Goal: Task Accomplishment & Management: Manage account settings

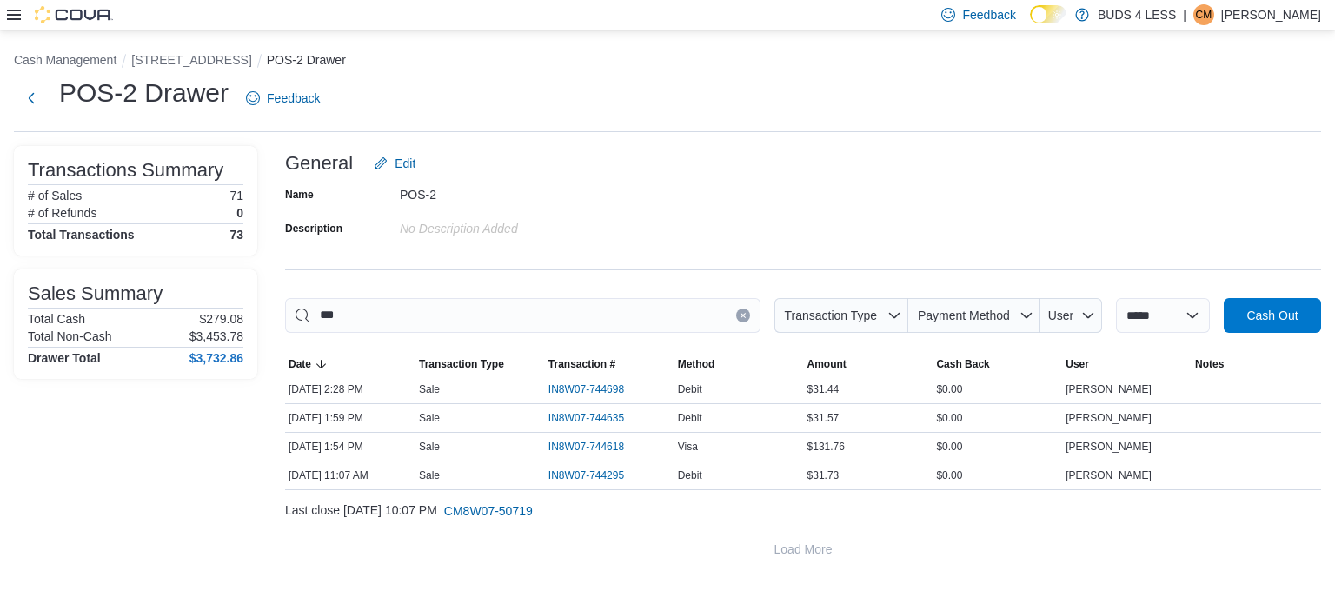
click at [1227, 17] on p "[PERSON_NAME]" at bounding box center [1271, 14] width 100 height 21
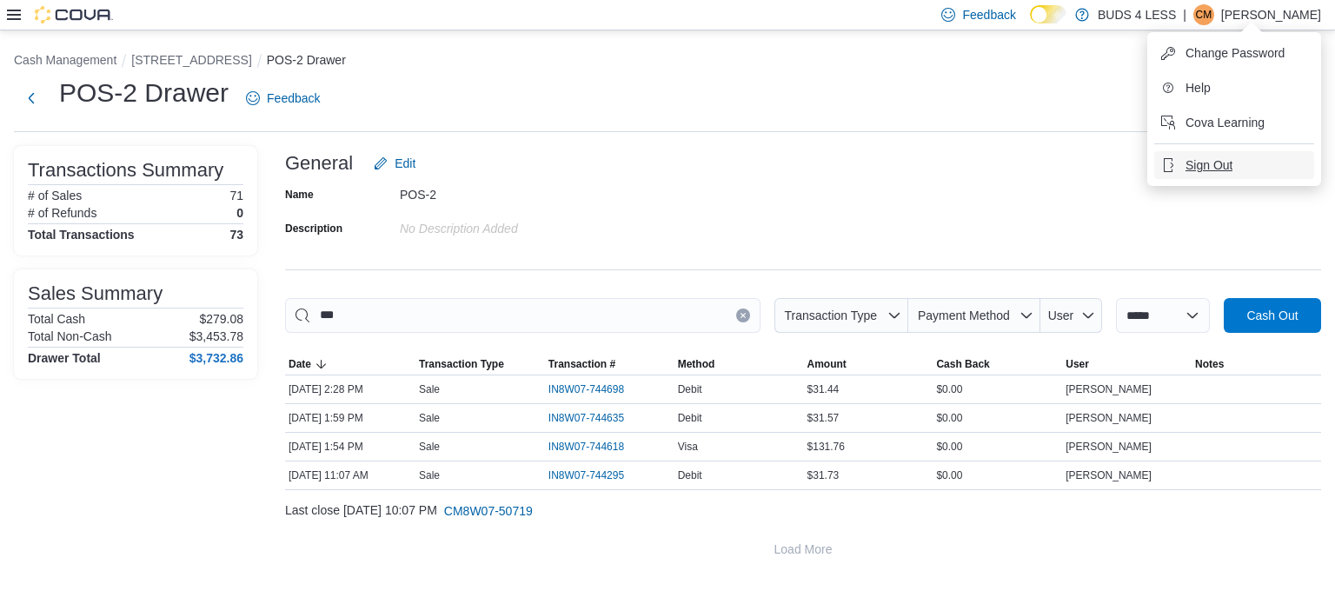
click at [1208, 163] on span "Sign Out" at bounding box center [1208, 164] width 47 height 17
